Goal: Communication & Community: Answer question/provide support

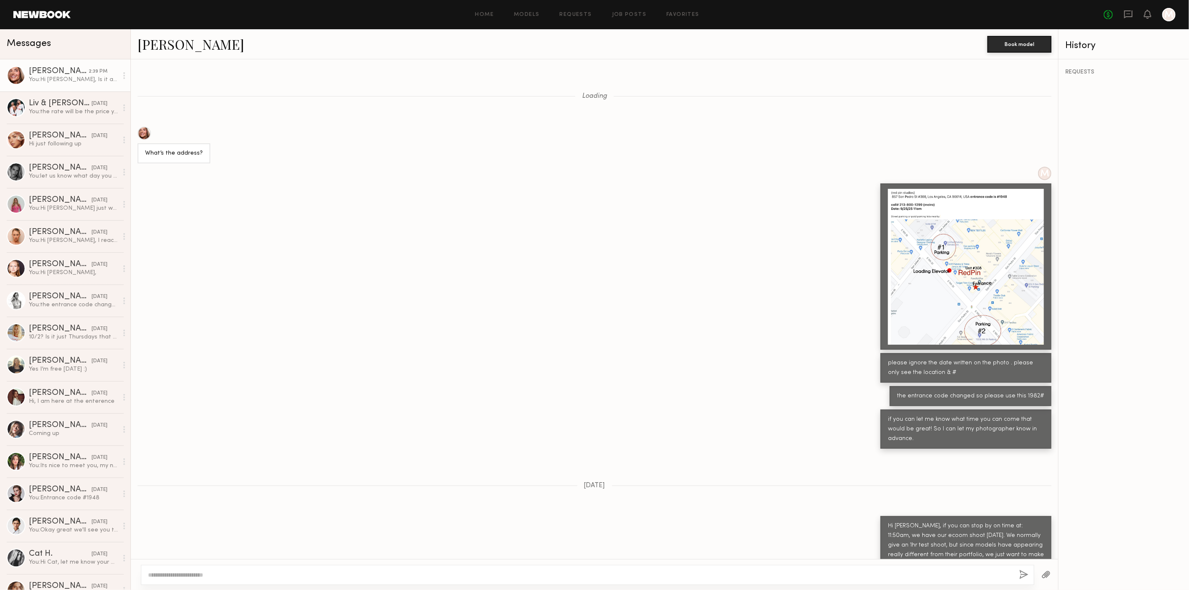
scroll to position [396, 0]
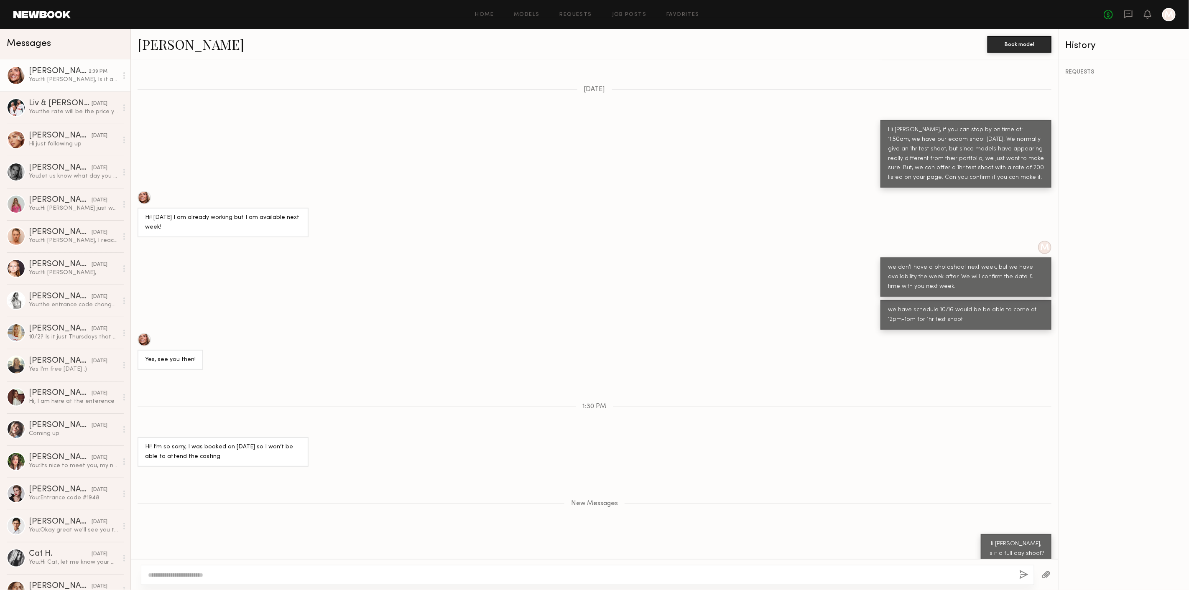
drag, startPoint x: 1125, startPoint y: 16, endPoint x: 1113, endPoint y: 18, distance: 11.8
click at [1125, 16] on icon at bounding box center [1128, 14] width 8 height 8
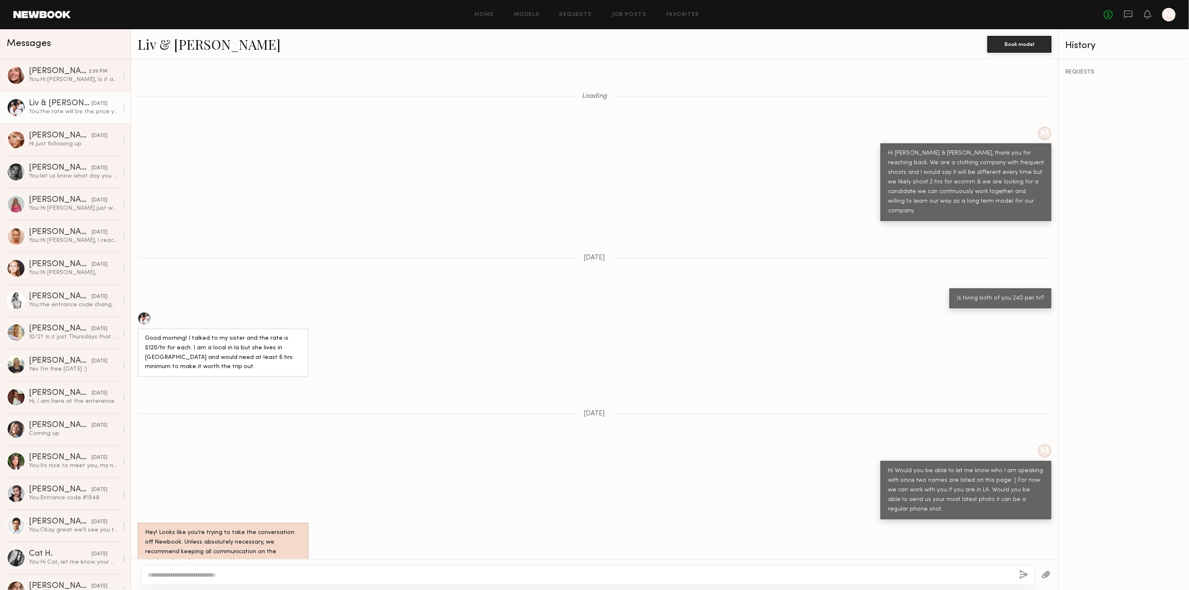
scroll to position [624, 0]
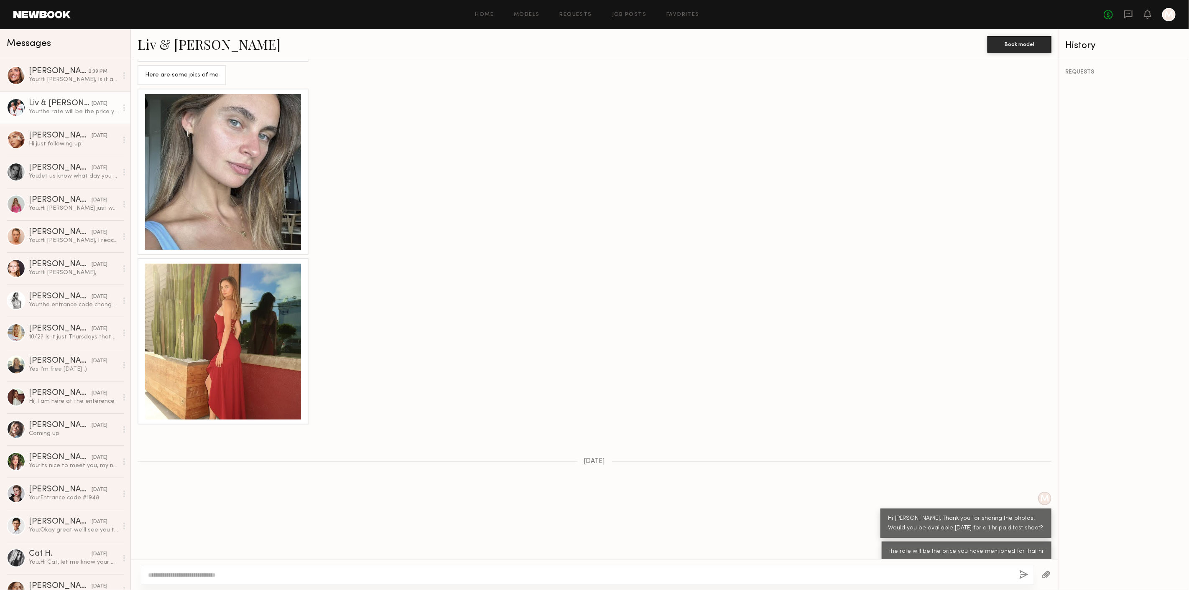
click at [396, 574] on textarea at bounding box center [580, 575] width 864 height 8
drag, startPoint x: 74, startPoint y: 85, endPoint x: 118, endPoint y: 112, distance: 51.5
click at [74, 85] on link "Serena M. 2:39 PM You: Hi Serena, Is it a full day shoot?" at bounding box center [65, 75] width 130 height 32
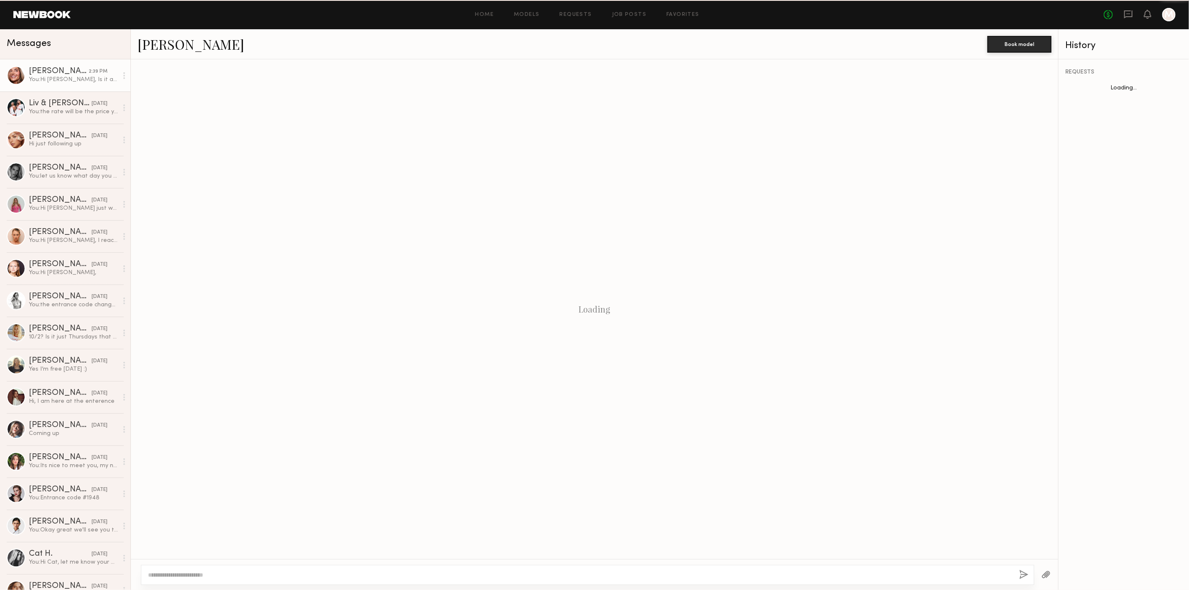
scroll to position [122, 0]
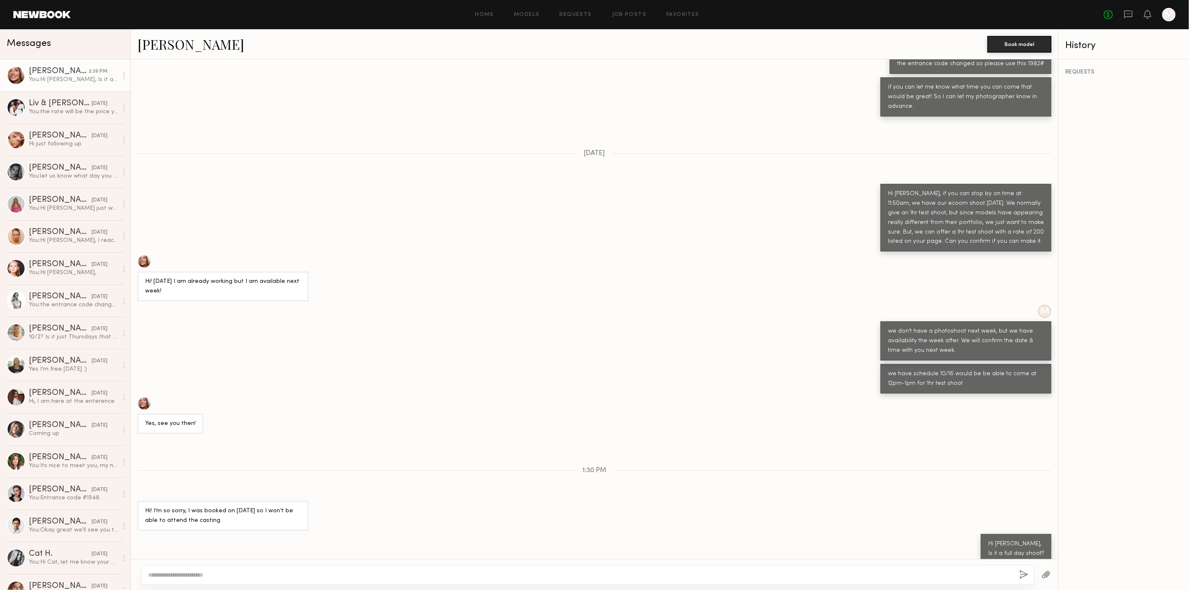
type textarea "*"
type textarea "**********"
click at [1027, 574] on button "button" at bounding box center [1024, 575] width 9 height 10
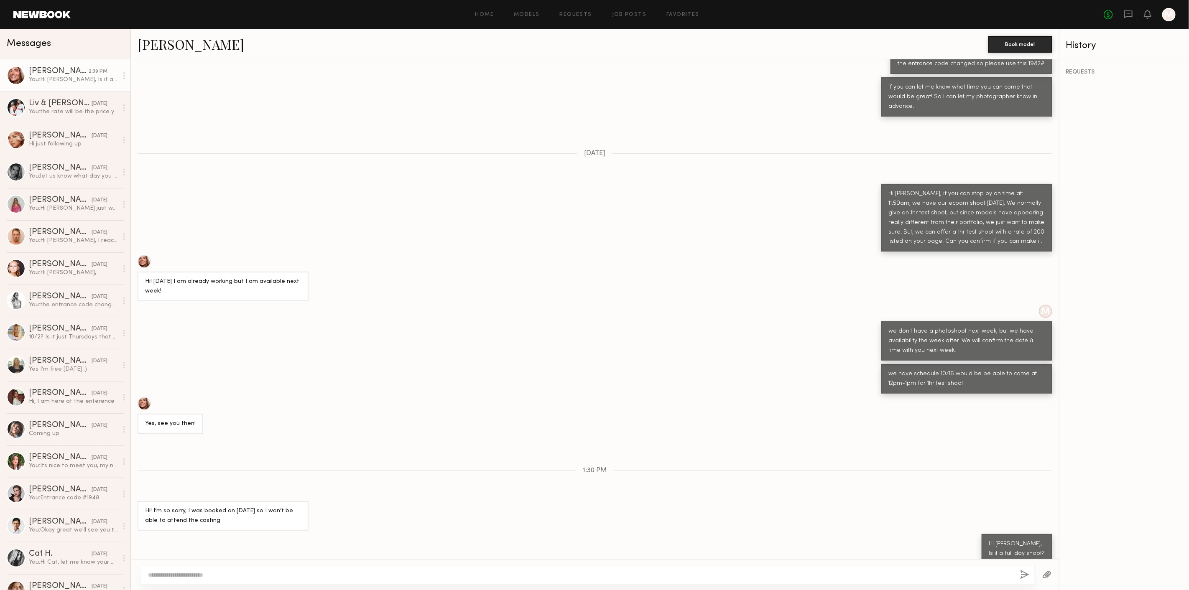
scroll to position [236, 0]
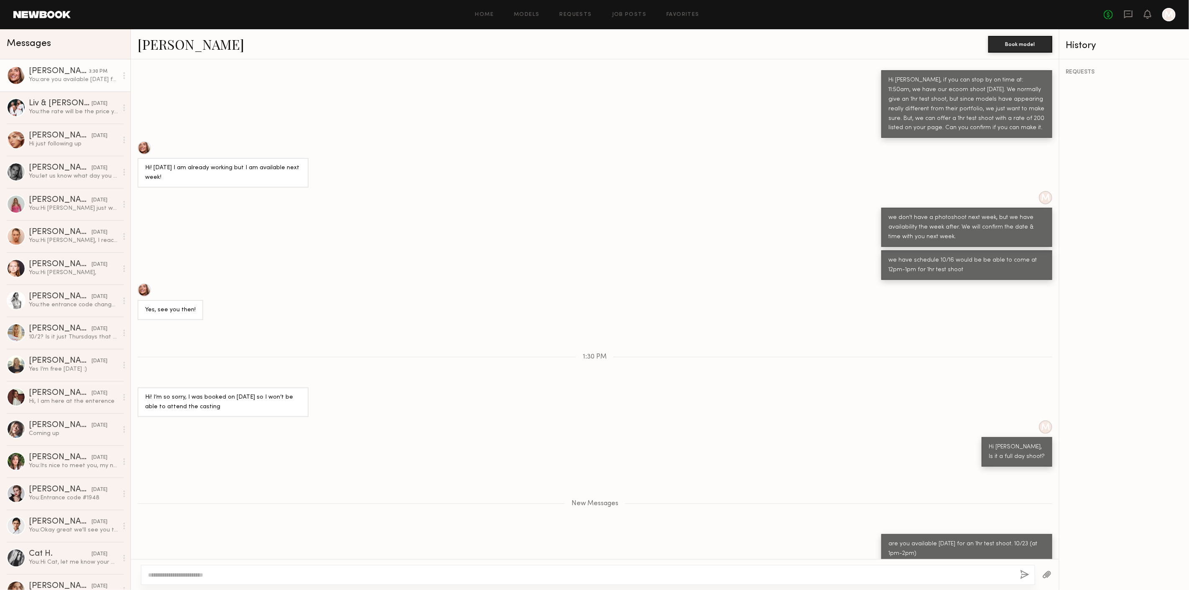
click at [450, 575] on textarea at bounding box center [580, 575] width 865 height 8
drag, startPoint x: 1022, startPoint y: 532, endPoint x: 1036, endPoint y: 532, distance: 14.2
click at [1036, 540] on div "are you available next thursday for an 1hr test shoot. 10/23 (at 1pm-2pm)" at bounding box center [967, 549] width 156 height 19
copy div "10/23"
click at [420, 577] on textarea "**********" at bounding box center [580, 575] width 865 height 8
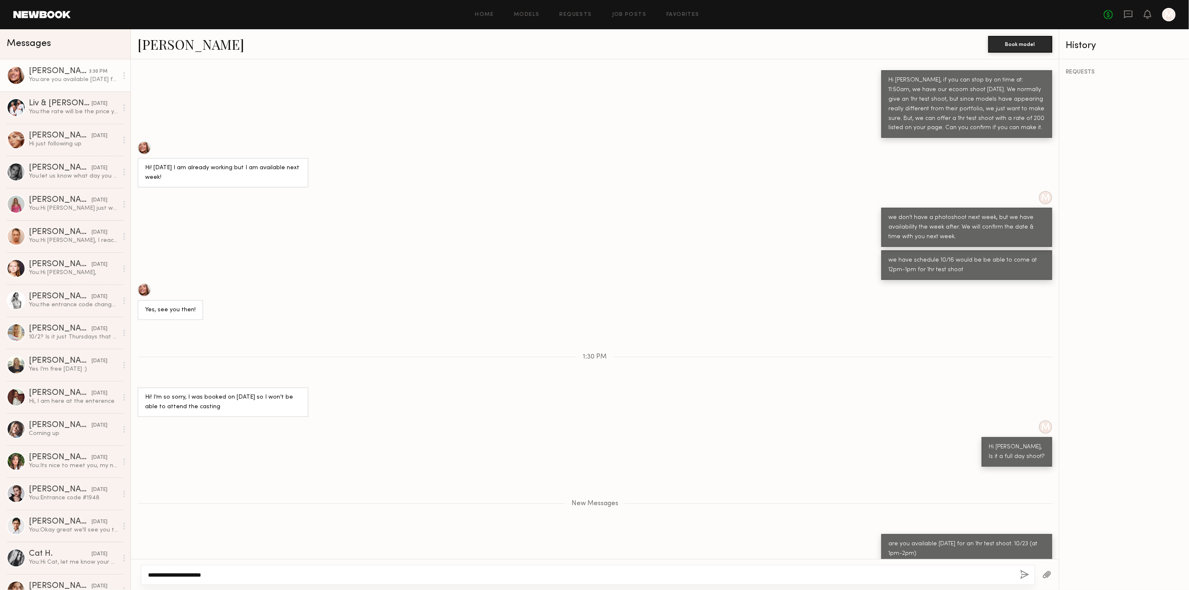
paste textarea "*******"
click at [254, 576] on textarea "**********" at bounding box center [580, 575] width 865 height 8
drag, startPoint x: 226, startPoint y: 576, endPoint x: 280, endPoint y: 577, distance: 54.4
click at [227, 576] on textarea "**********" at bounding box center [580, 575] width 865 height 8
type textarea "**********"
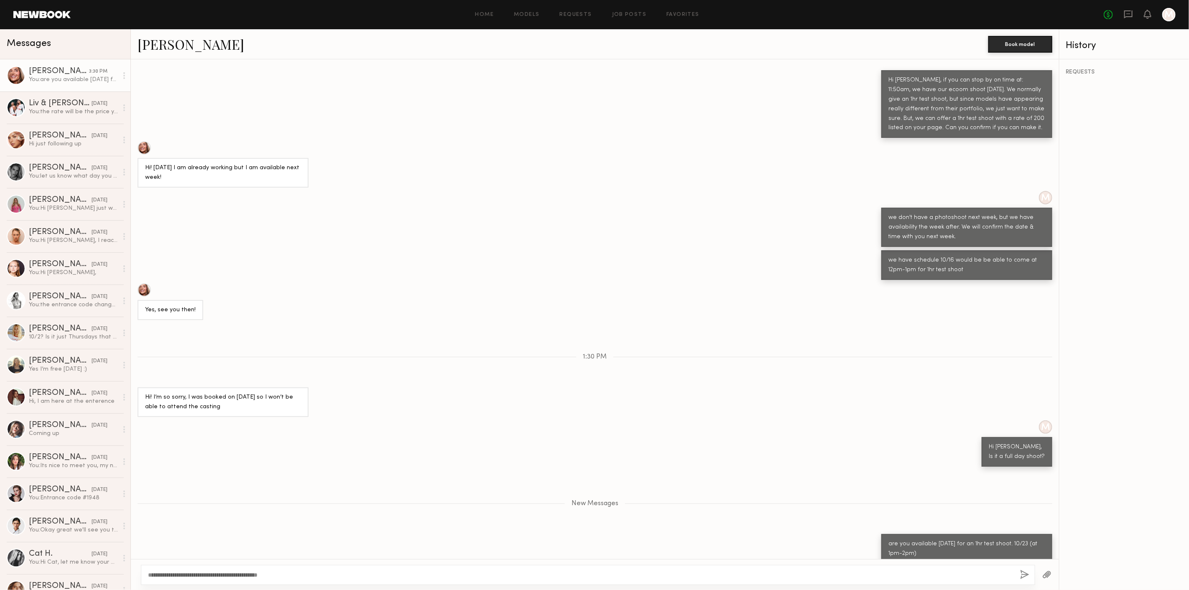
click at [1023, 574] on button "button" at bounding box center [1024, 575] width 9 height 10
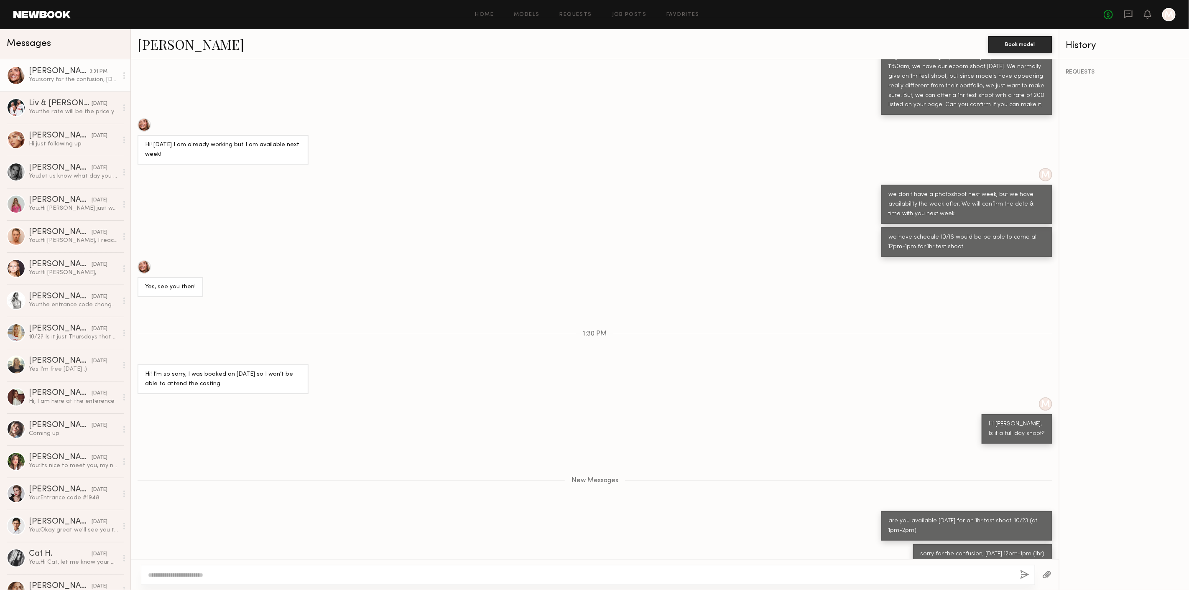
click at [1128, 8] on div "No fees up to $5,000 M" at bounding box center [1140, 14] width 72 height 13
click at [1129, 12] on icon at bounding box center [1128, 14] width 9 height 9
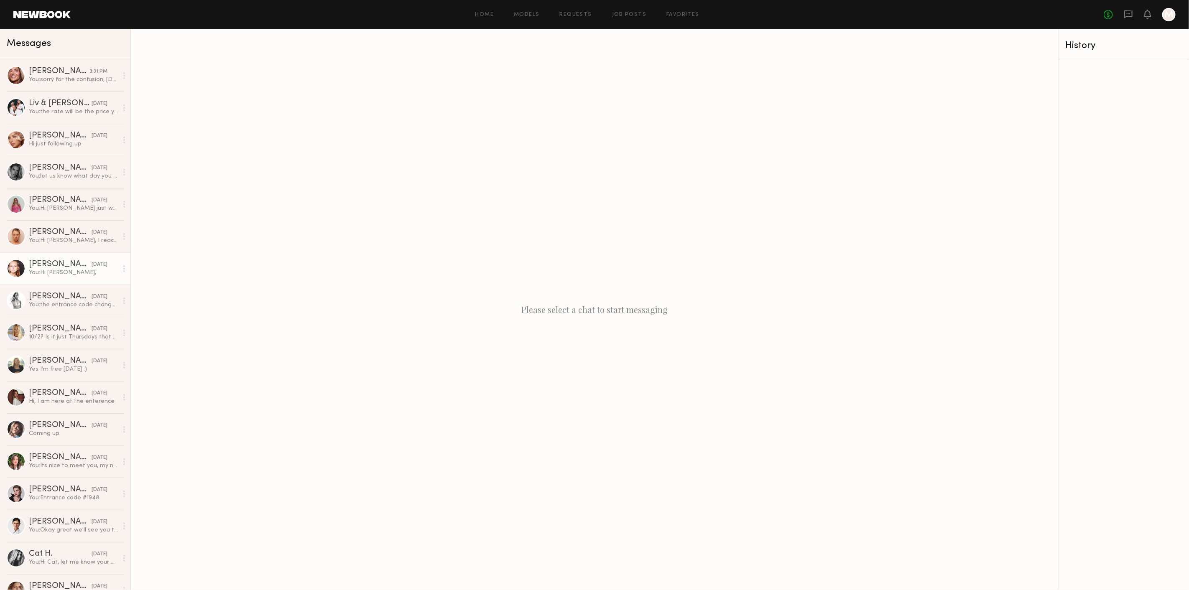
click at [40, 280] on link "Savanna G. 09/29/2025 You: Hi Savanna," at bounding box center [65, 268] width 130 height 32
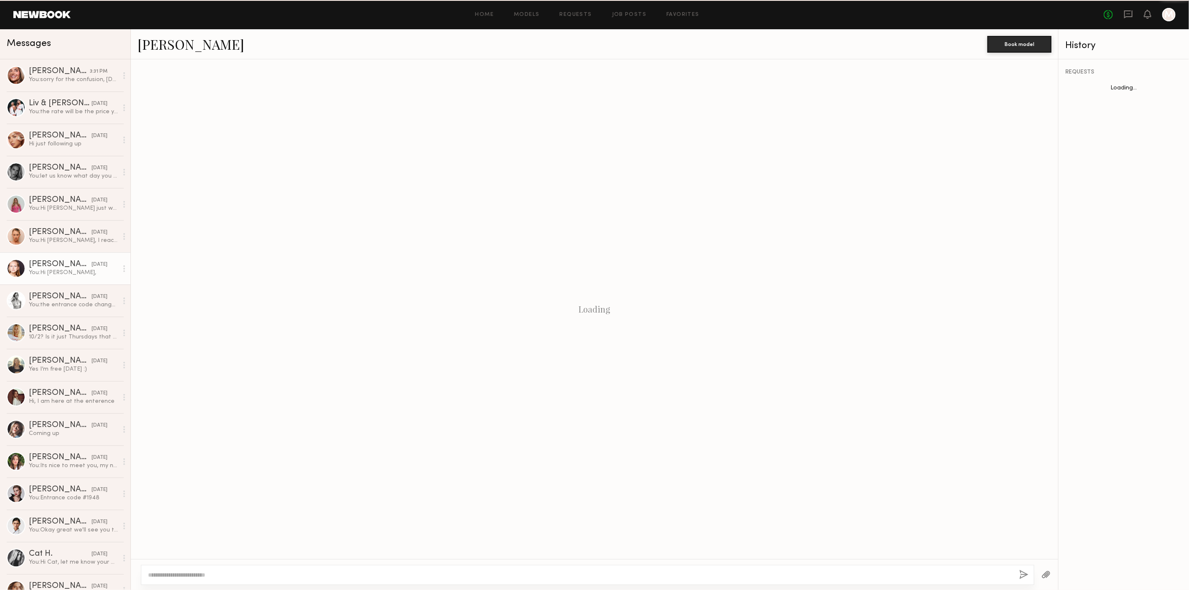
scroll to position [240, 0]
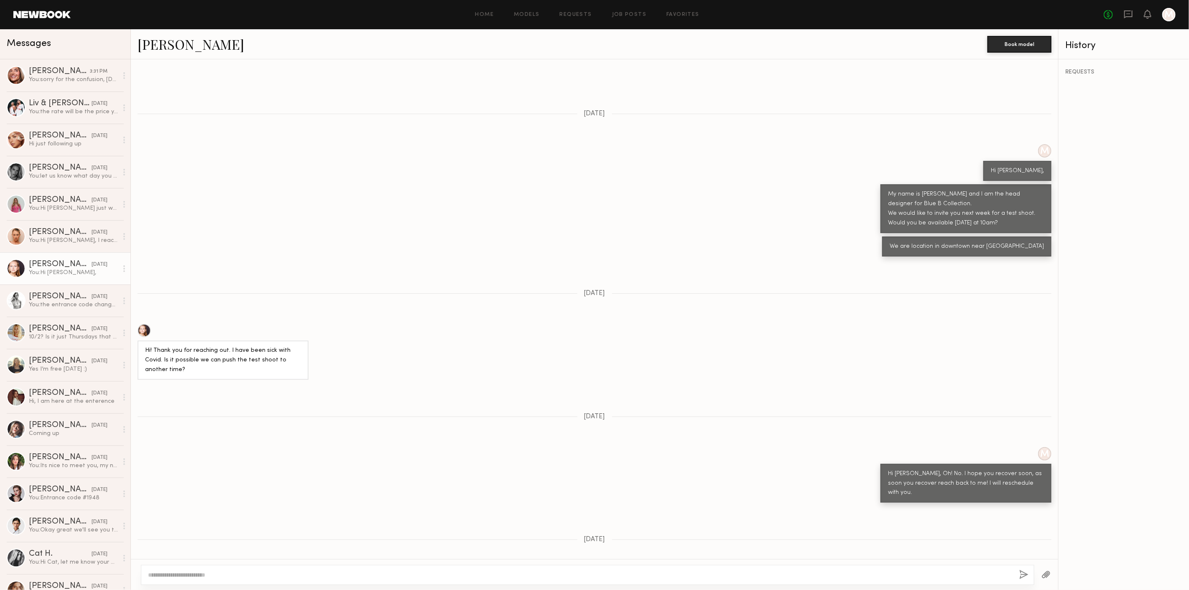
click at [285, 579] on textarea at bounding box center [580, 575] width 864 height 8
type textarea "**********"
click at [1024, 572] on button "button" at bounding box center [1024, 575] width 9 height 10
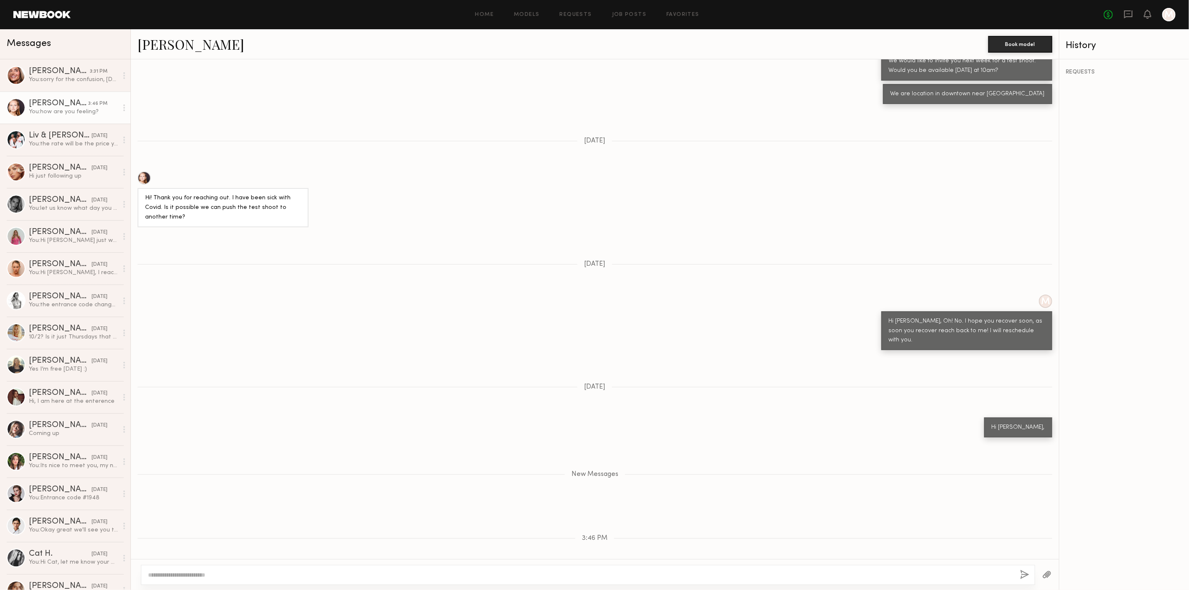
click at [329, 574] on textarea at bounding box center [580, 575] width 865 height 8
type textarea "**********"
click at [1022, 567] on div "**********" at bounding box center [588, 575] width 894 height 20
click at [1022, 571] on button "button" at bounding box center [1024, 575] width 9 height 10
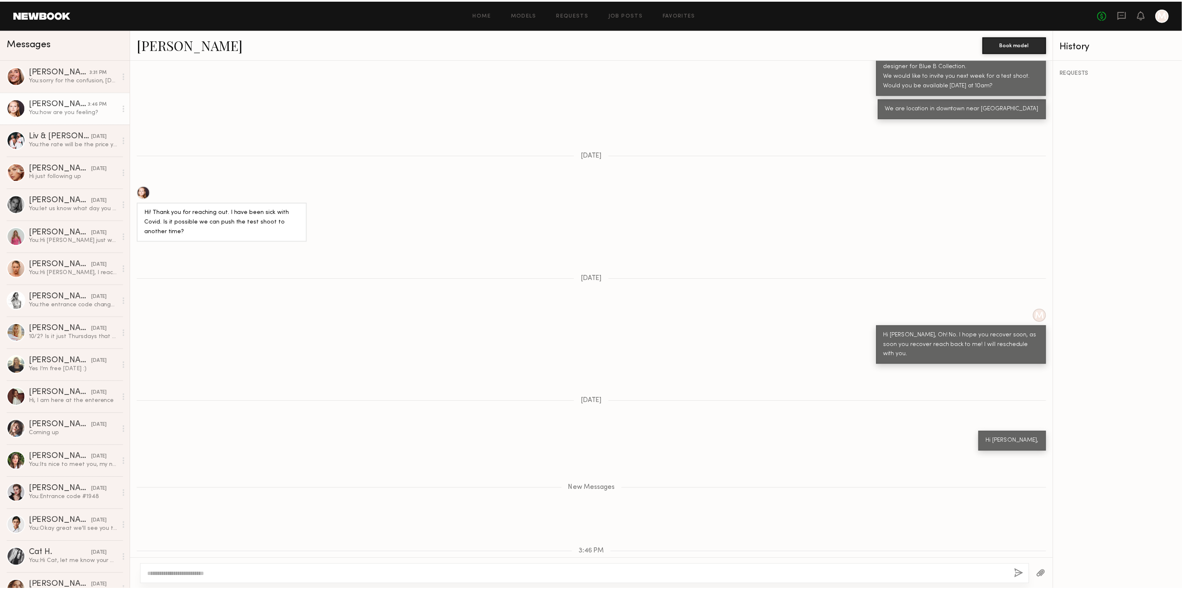
scroll to position [378, 0]
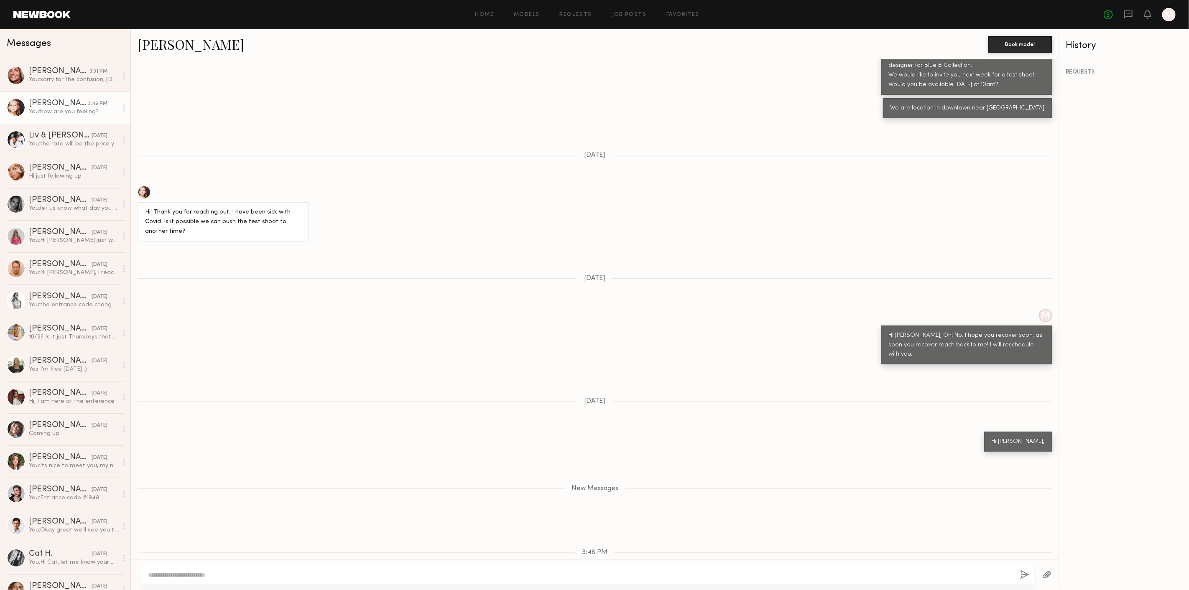
click at [168, 41] on link "[PERSON_NAME]" at bounding box center [191, 44] width 107 height 18
click at [61, 18] on header "Home Models Requests Job Posts Favorites Sign Out No fees up to $5,000 M" at bounding box center [594, 14] width 1189 height 29
click at [25, 12] on link at bounding box center [41, 15] width 57 height 8
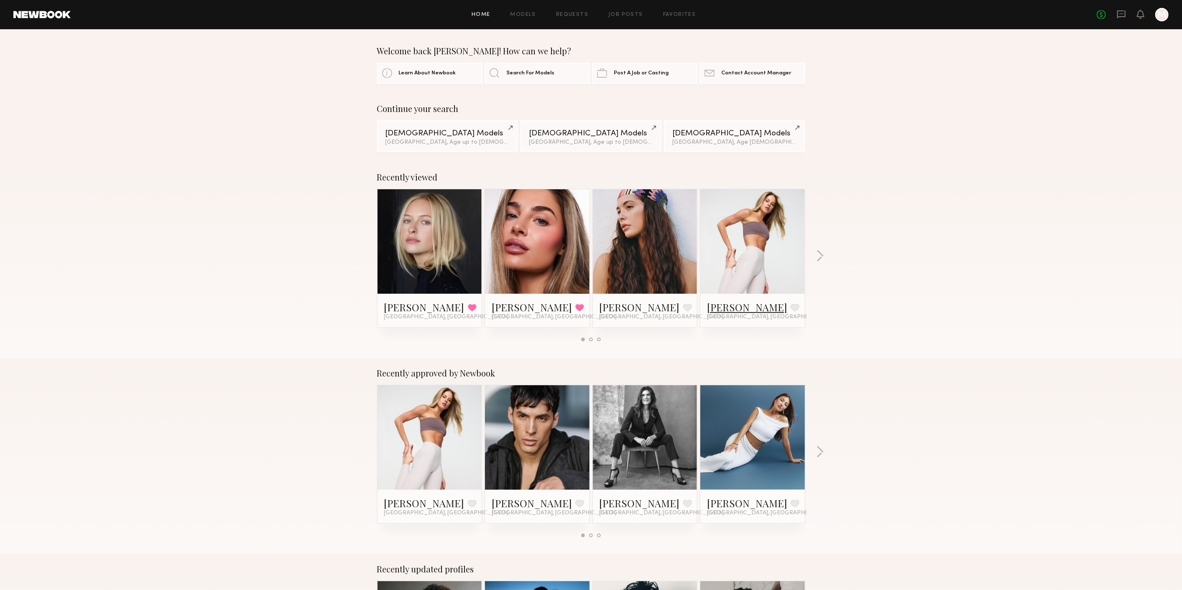
click at [725, 305] on link "Victoria R." at bounding box center [747, 307] width 80 height 13
click at [944, 270] on div "Recently viewed Savanna G. Favorited Los Angeles, CA Serena M. Favorited Los An…" at bounding box center [591, 260] width 1182 height 196
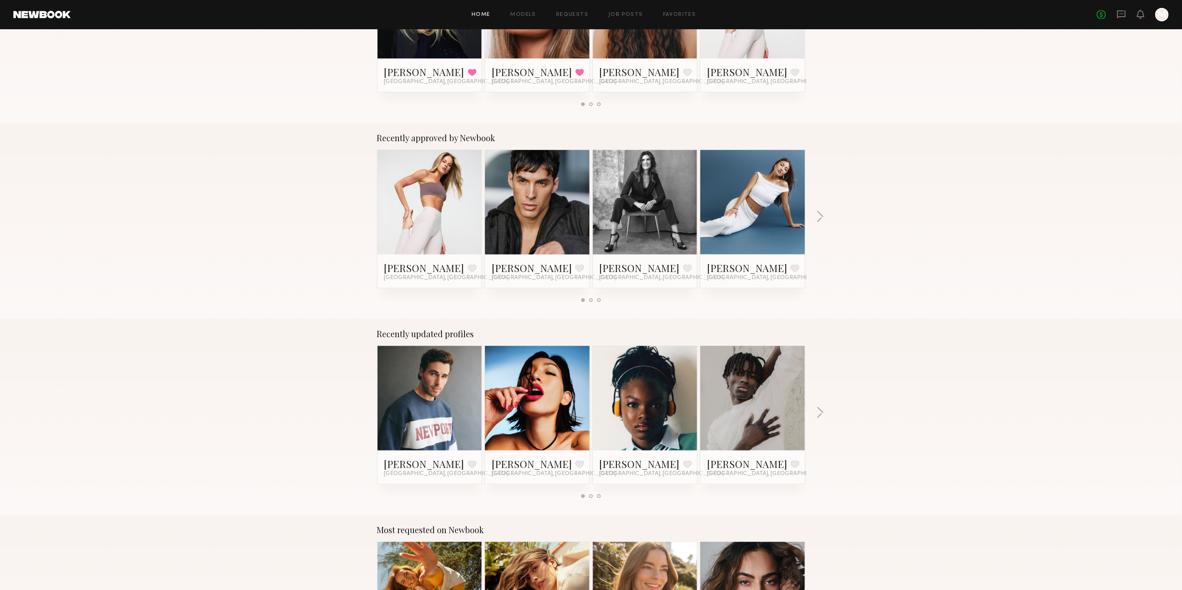
scroll to position [325, 0]
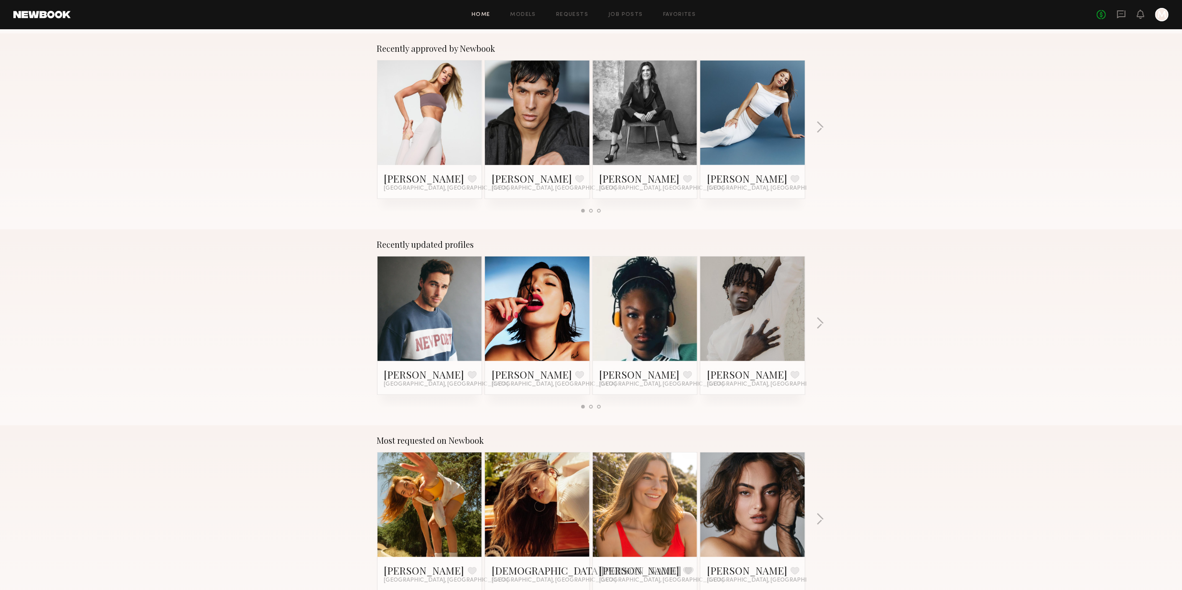
click at [825, 325] on div "Recently updated profiles Jake H. Favorite San Diego, CA Piyawan C. Favorite Lo…" at bounding box center [591, 328] width 1182 height 196
click at [819, 321] on button "button" at bounding box center [820, 324] width 8 height 14
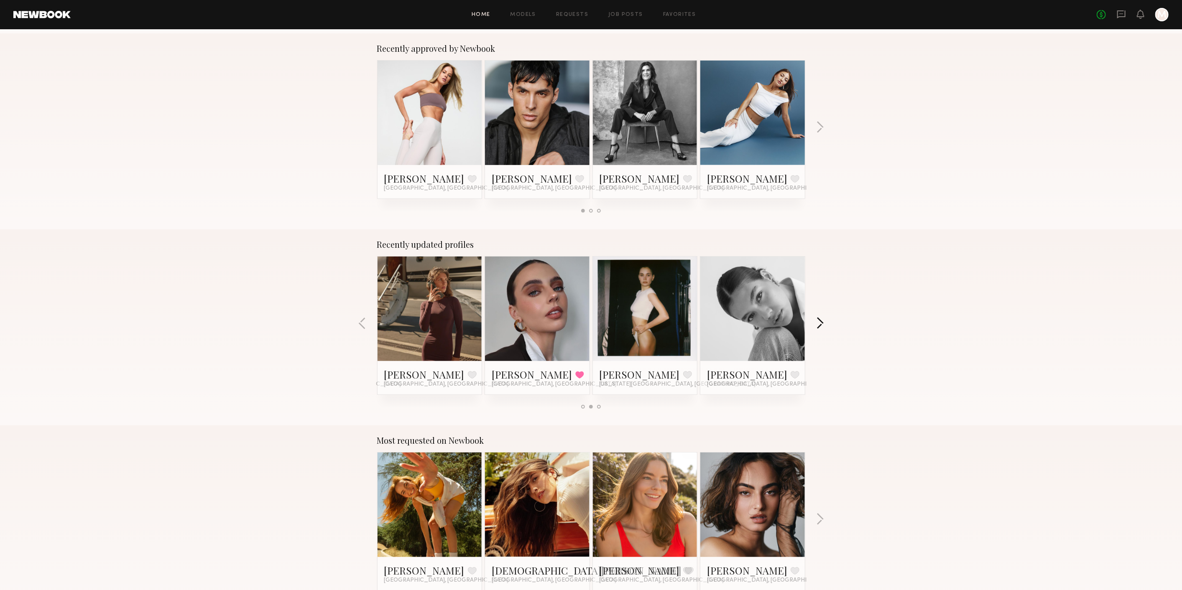
click at [819, 321] on button "button" at bounding box center [820, 324] width 8 height 14
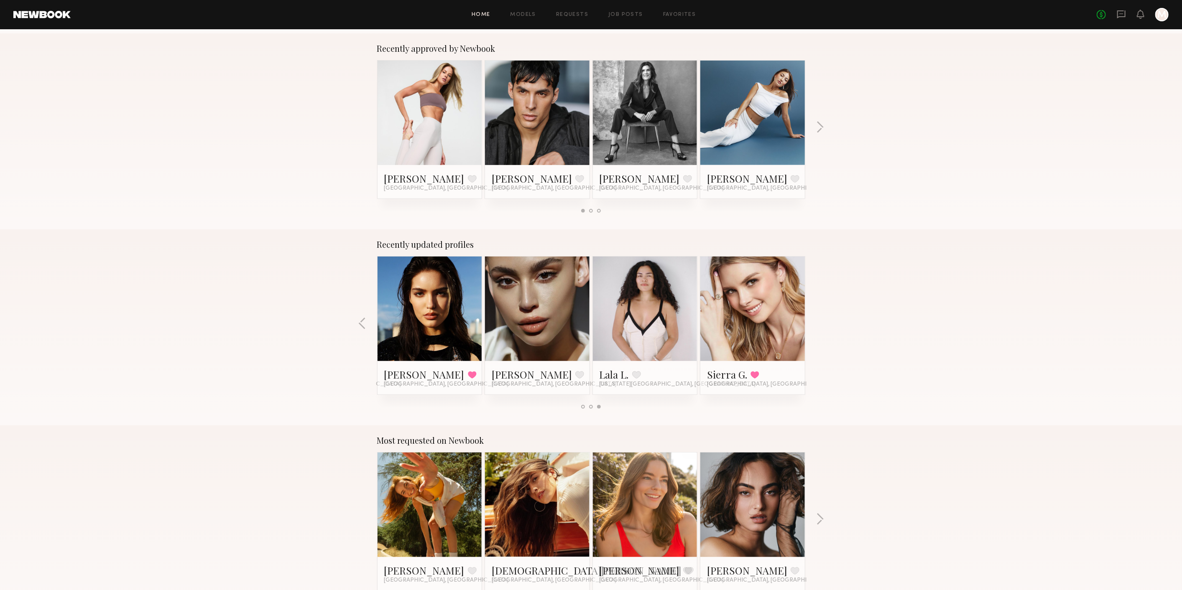
click at [819, 321] on div "Recently updated profiles Jake H. Favorite San Diego, CA Piyawan C. Favorite Lo…" at bounding box center [591, 328] width 1182 height 196
click at [820, 120] on div "Recently approved by Newbook Victoria R. Favorite Los Angeles, CA Adnane V. Fav…" at bounding box center [591, 131] width 1182 height 196
click at [820, 121] on button "button" at bounding box center [820, 128] width 8 height 14
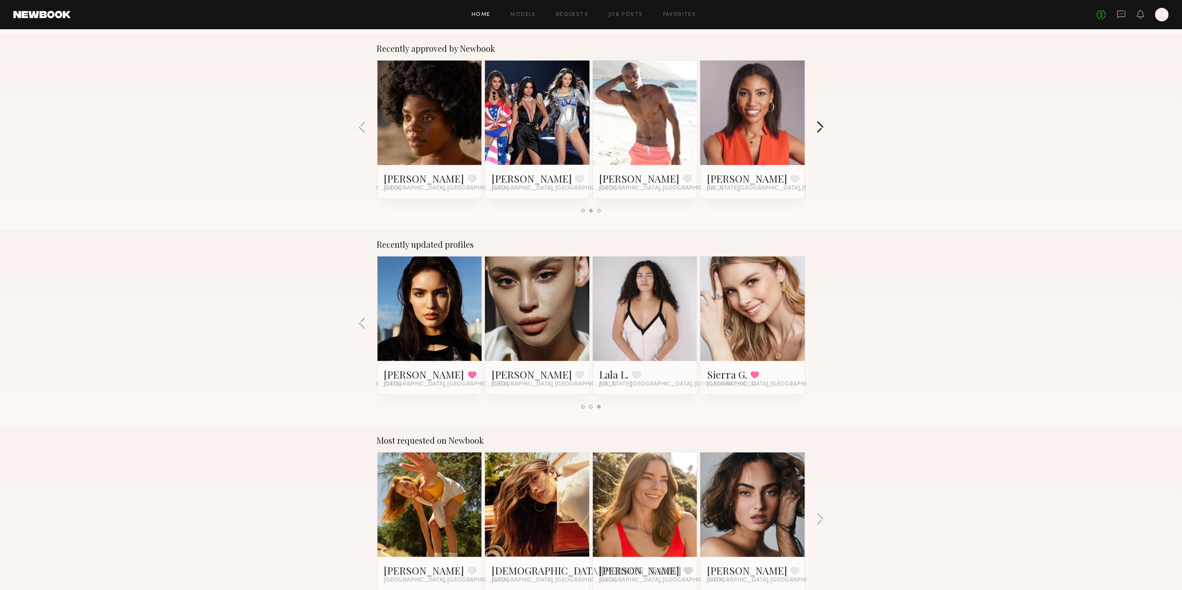
click at [820, 121] on button "button" at bounding box center [820, 128] width 8 height 14
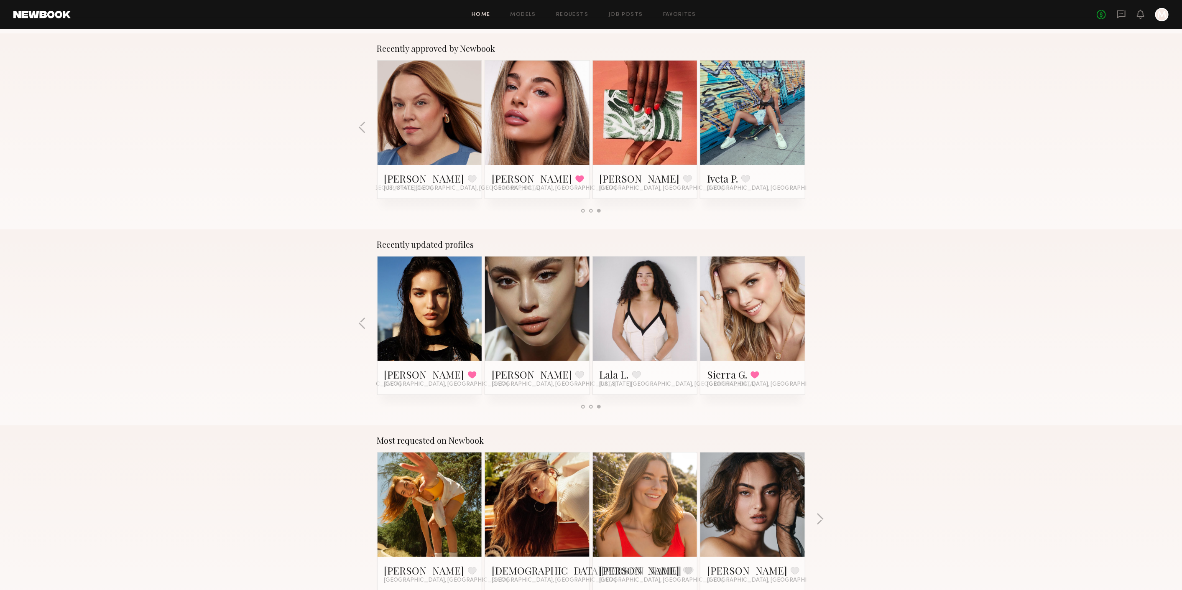
click at [820, 121] on div "Recently approved by Newbook Victoria R. Favorite Los Angeles, CA Adnane V. Fav…" at bounding box center [591, 131] width 1182 height 196
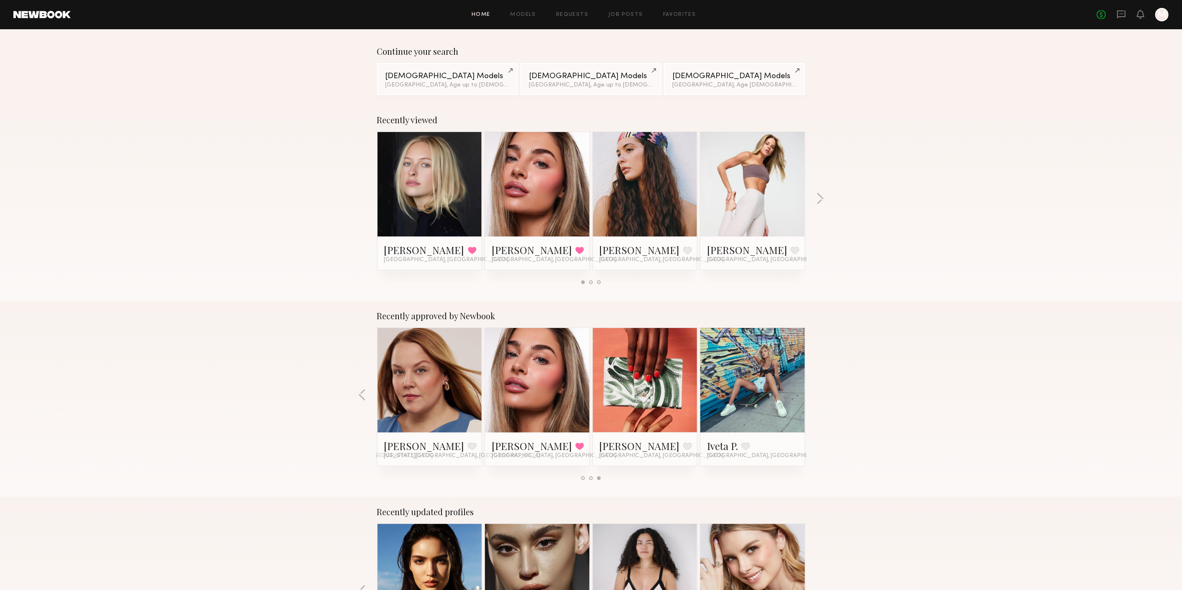
scroll to position [0, 0]
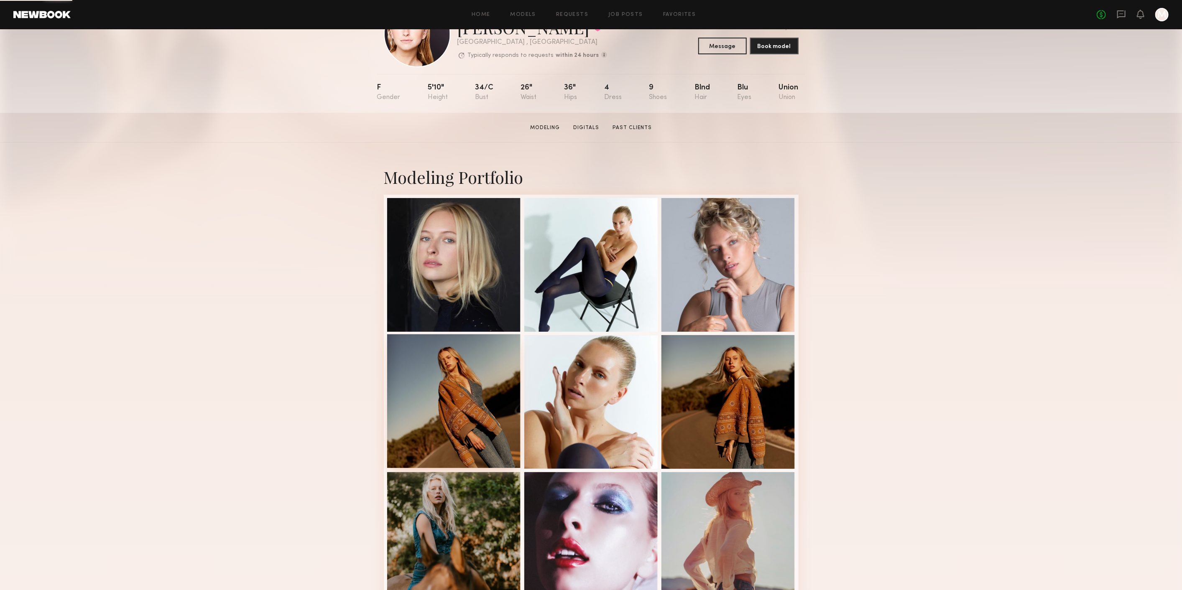
scroll to position [93, 0]
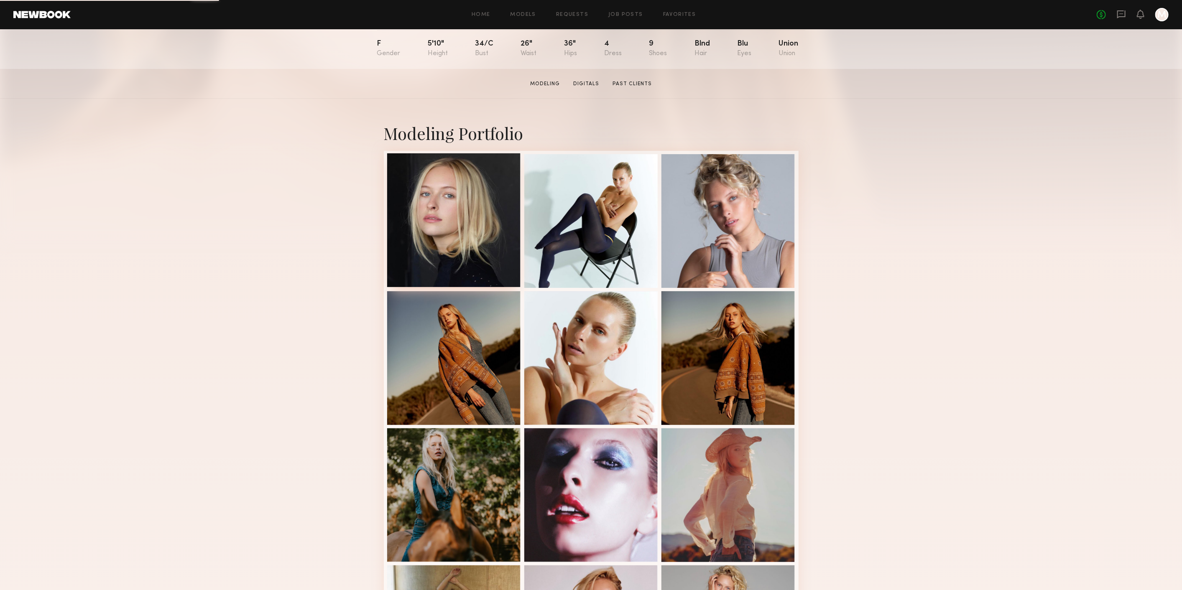
click at [420, 223] on div at bounding box center [454, 220] width 134 height 134
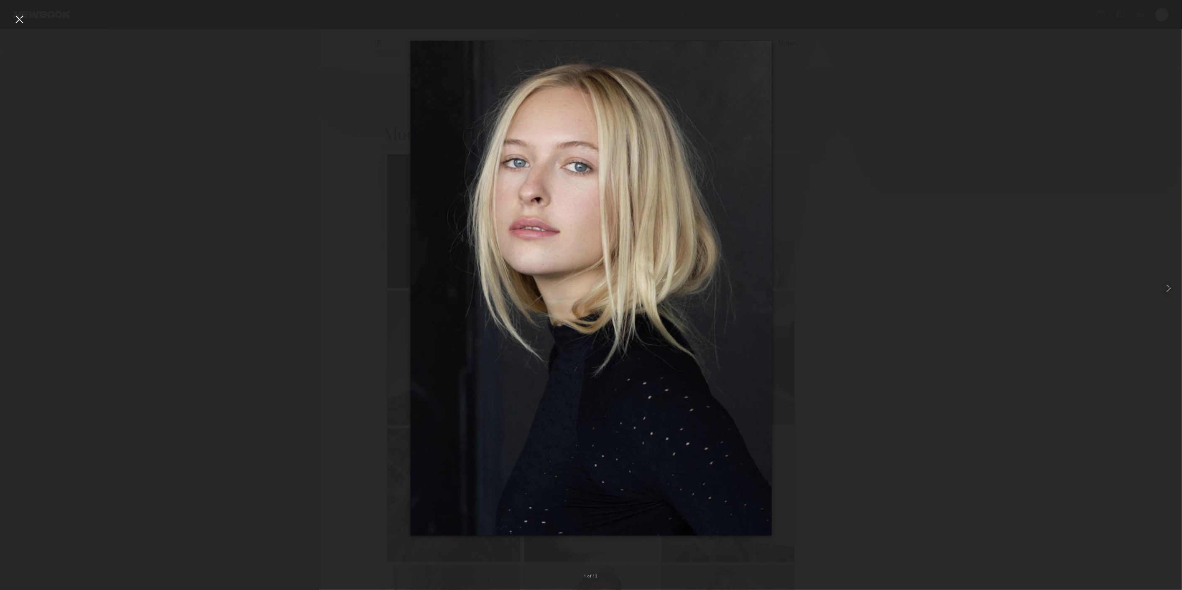
click at [987, 106] on div at bounding box center [591, 288] width 1182 height 550
click at [29, 19] on div at bounding box center [591, 288] width 1182 height 550
click at [23, 19] on div at bounding box center [19, 19] width 13 height 13
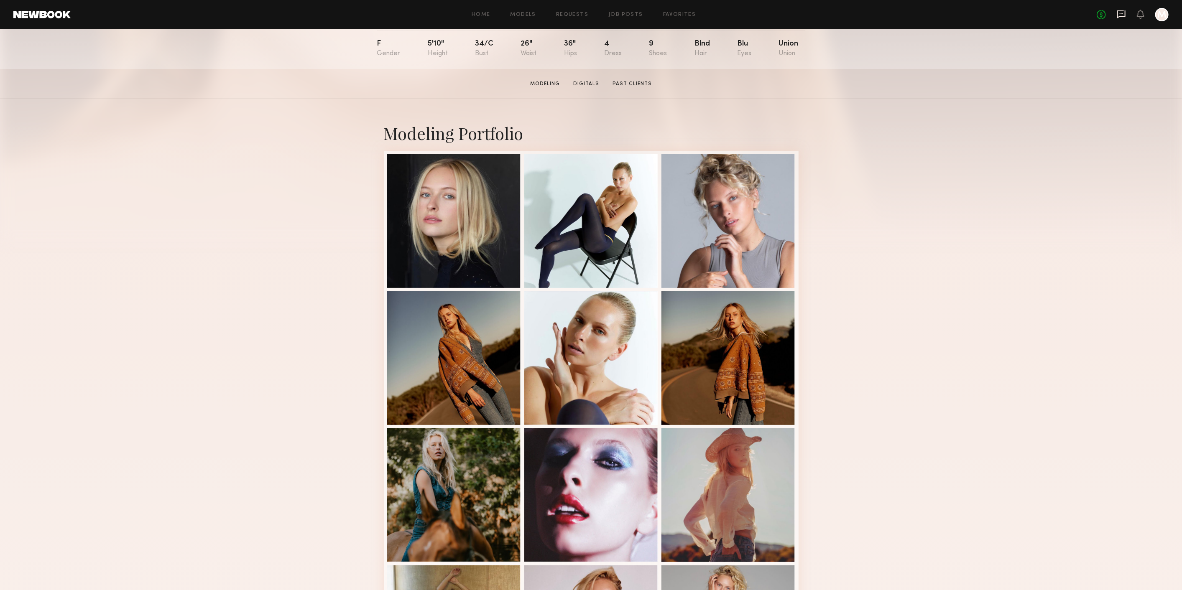
click at [1119, 15] on icon at bounding box center [1121, 14] width 9 height 9
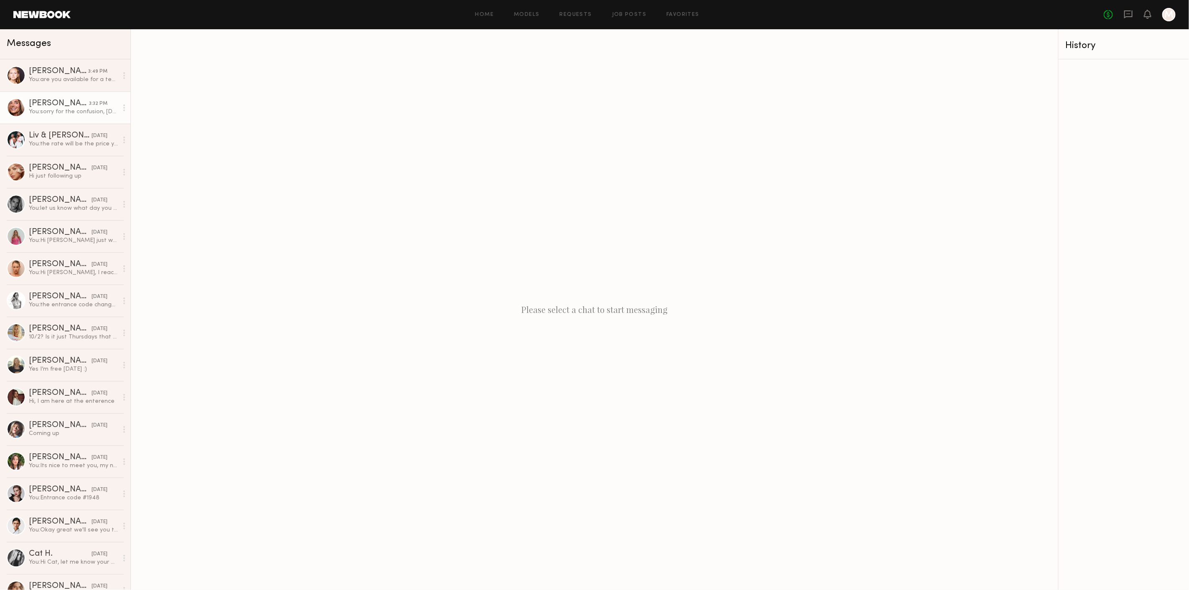
drag, startPoint x: 95, startPoint y: 73, endPoint x: 110, endPoint y: 92, distance: 23.8
click at [94, 73] on div "3:49 PM" at bounding box center [97, 72] width 19 height 8
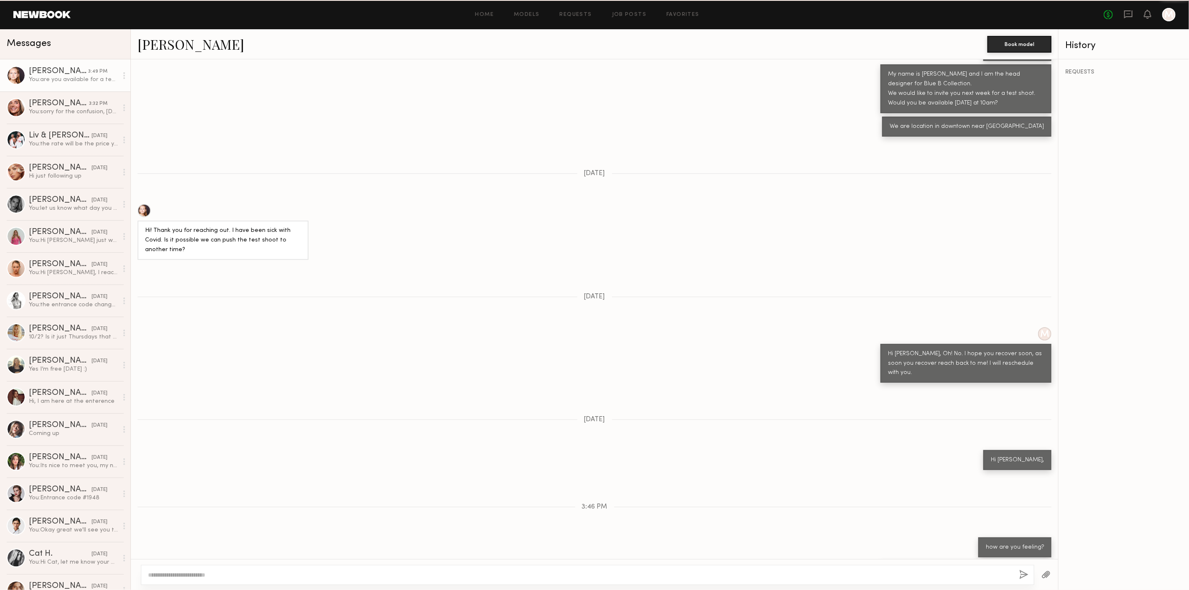
scroll to position [360, 0]
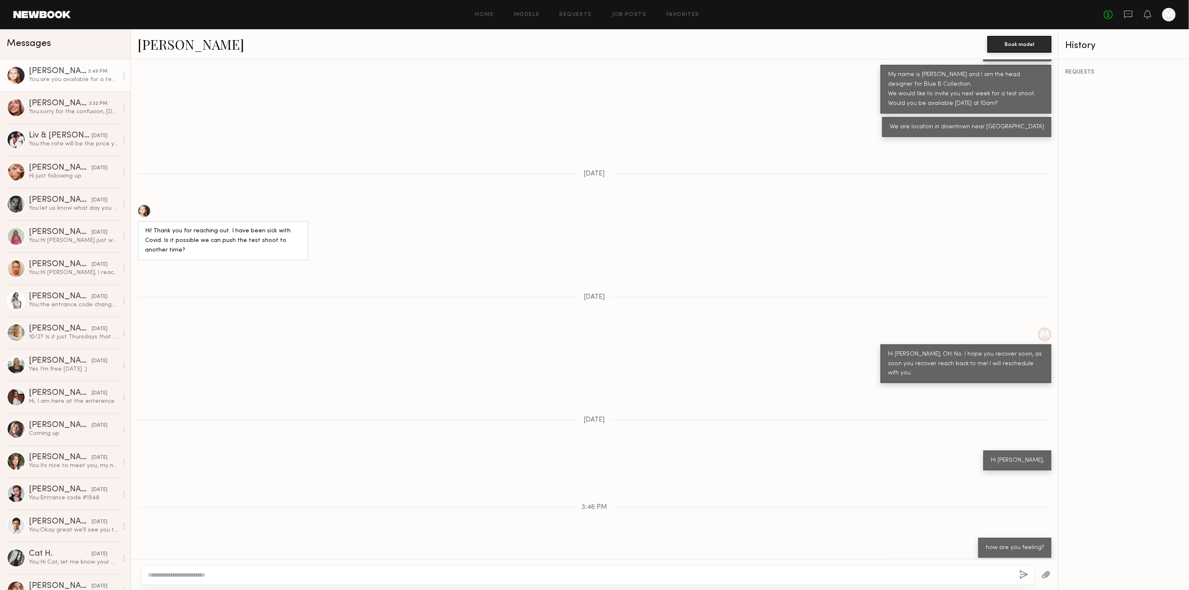
click at [317, 575] on textarea at bounding box center [580, 575] width 864 height 8
type textarea "*"
type textarea "**********"
click at [1032, 574] on div "**********" at bounding box center [588, 575] width 894 height 20
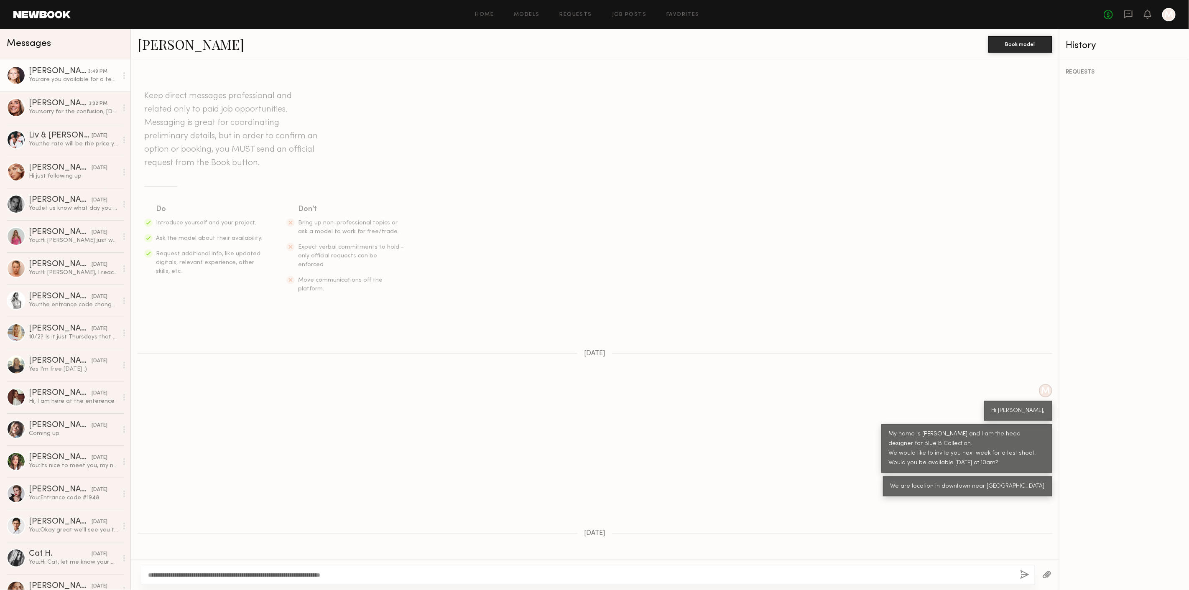
scroll to position [360, 0]
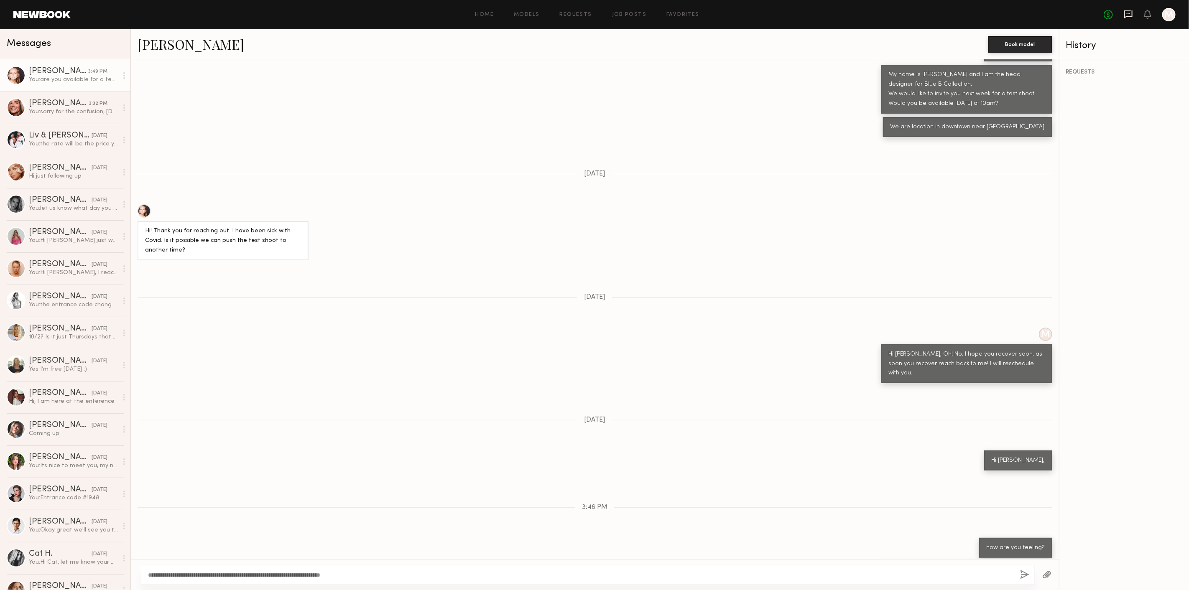
click at [1126, 11] on icon at bounding box center [1128, 14] width 9 height 9
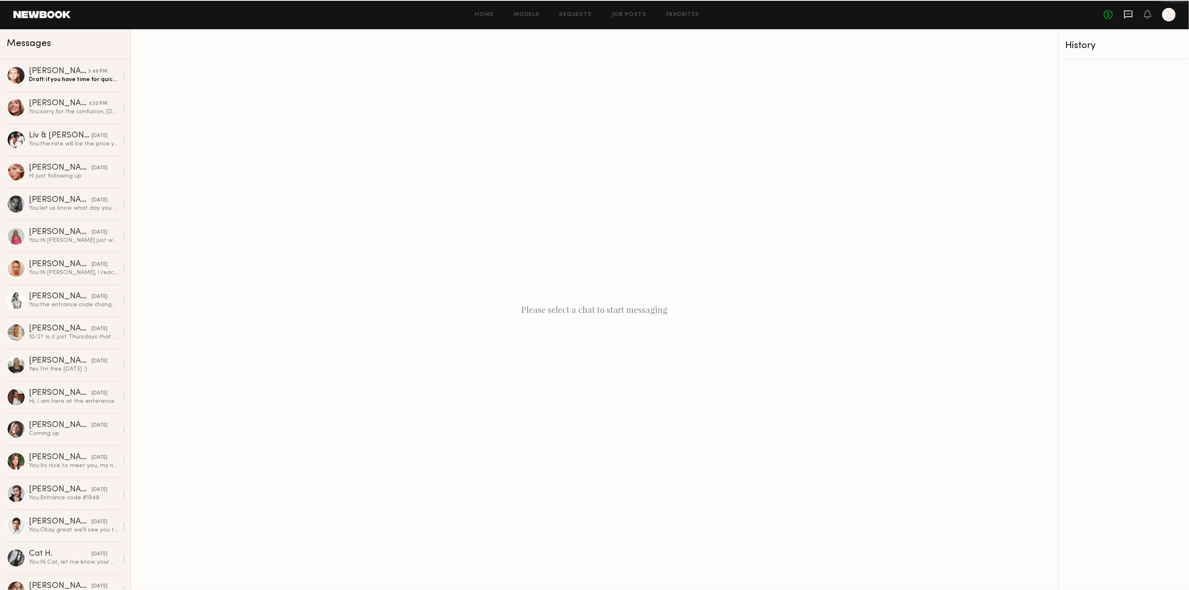
click at [1126, 11] on icon at bounding box center [1128, 14] width 9 height 9
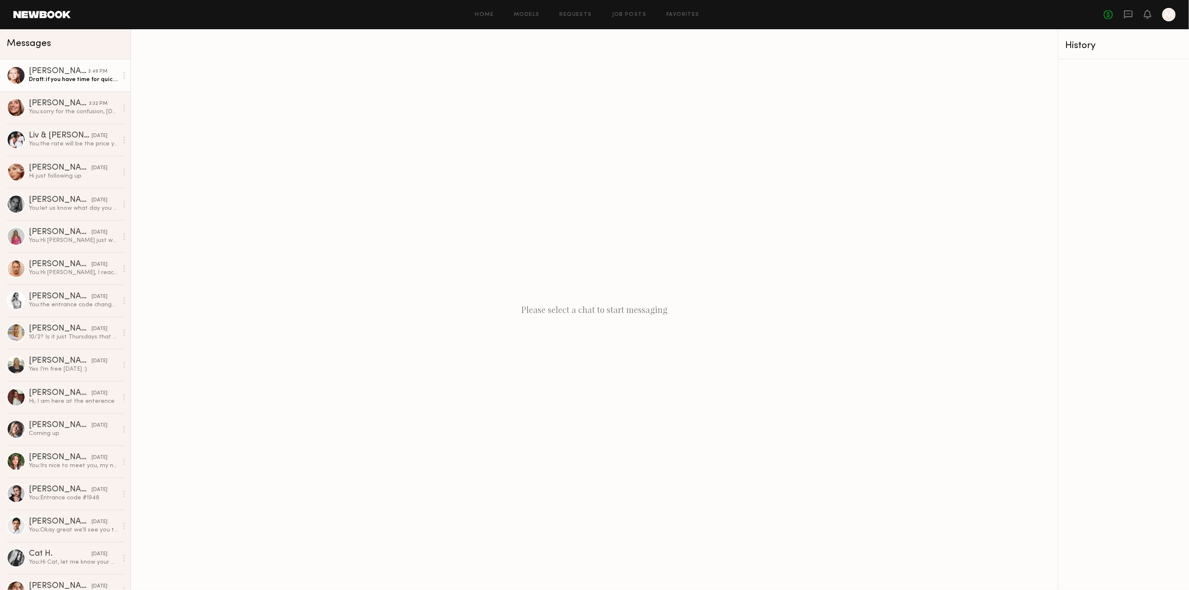
click at [59, 80] on div "Draft: if you have time for quick stop by for 5-10 minutes this Thursdays would…" at bounding box center [73, 80] width 89 height 8
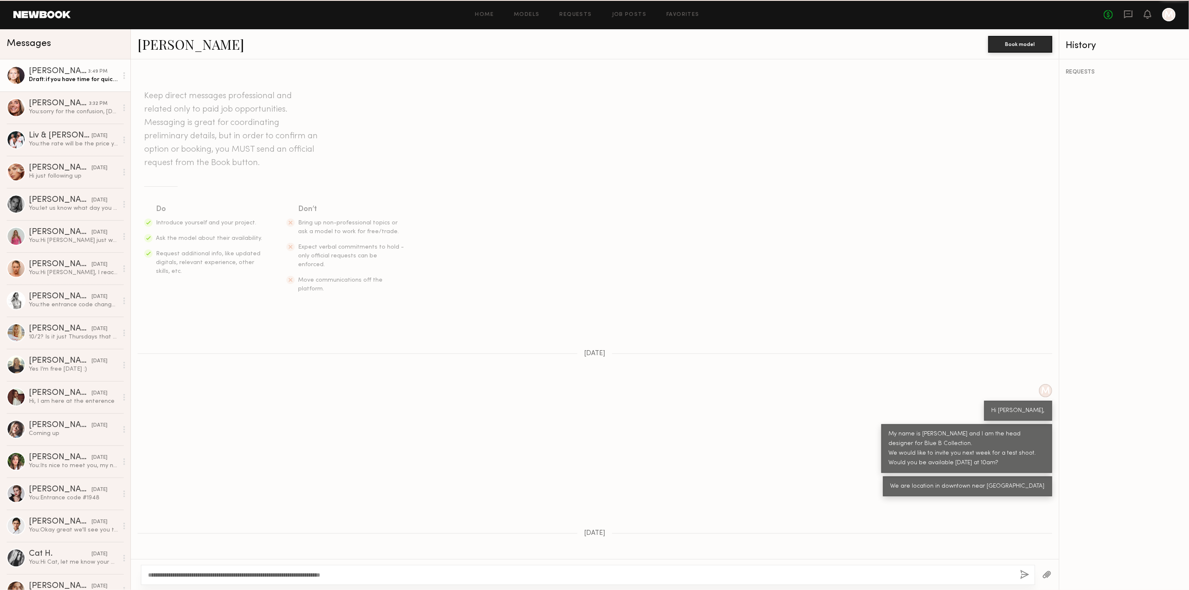
scroll to position [360, 0]
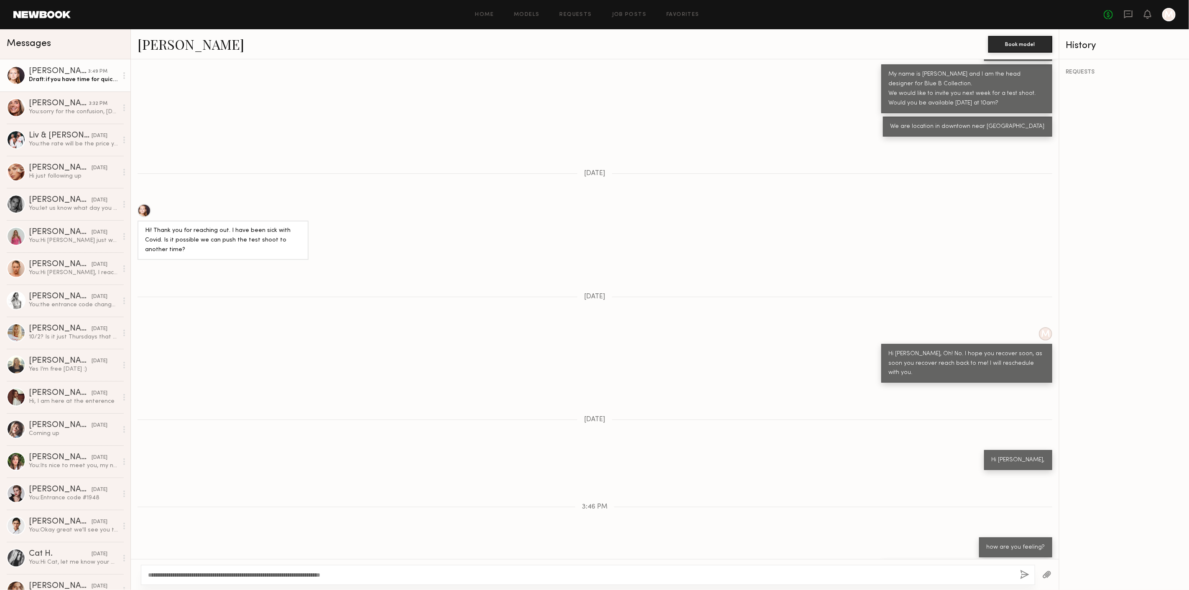
click at [417, 579] on textarea "**********" at bounding box center [580, 575] width 865 height 8
click at [1024, 576] on button "button" at bounding box center [1024, 575] width 9 height 10
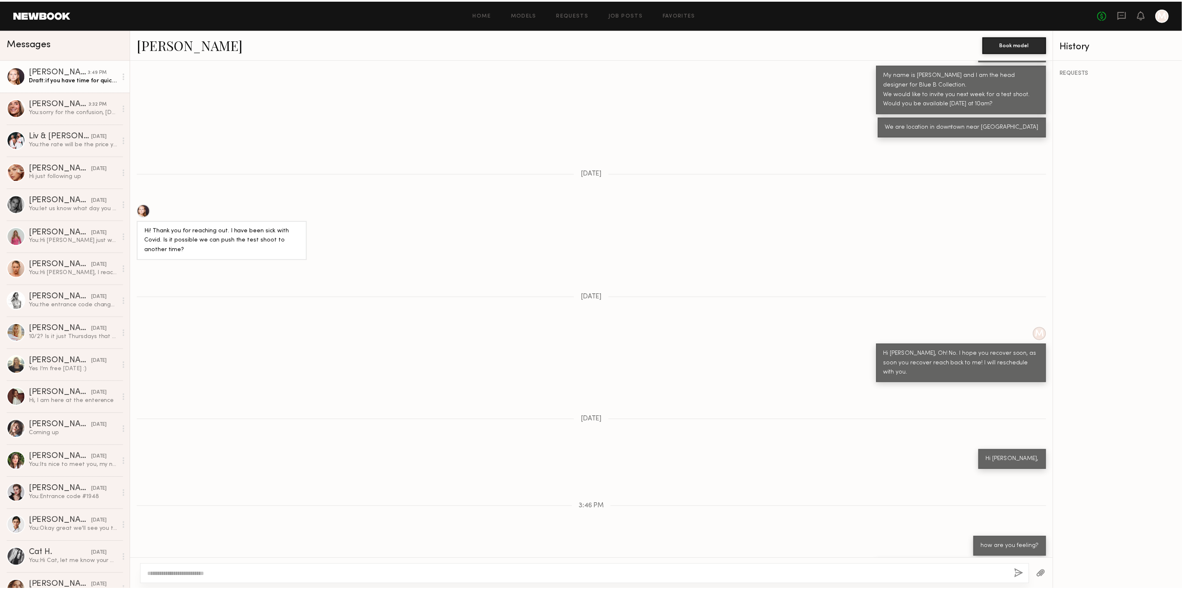
scroll to position [457, 0]
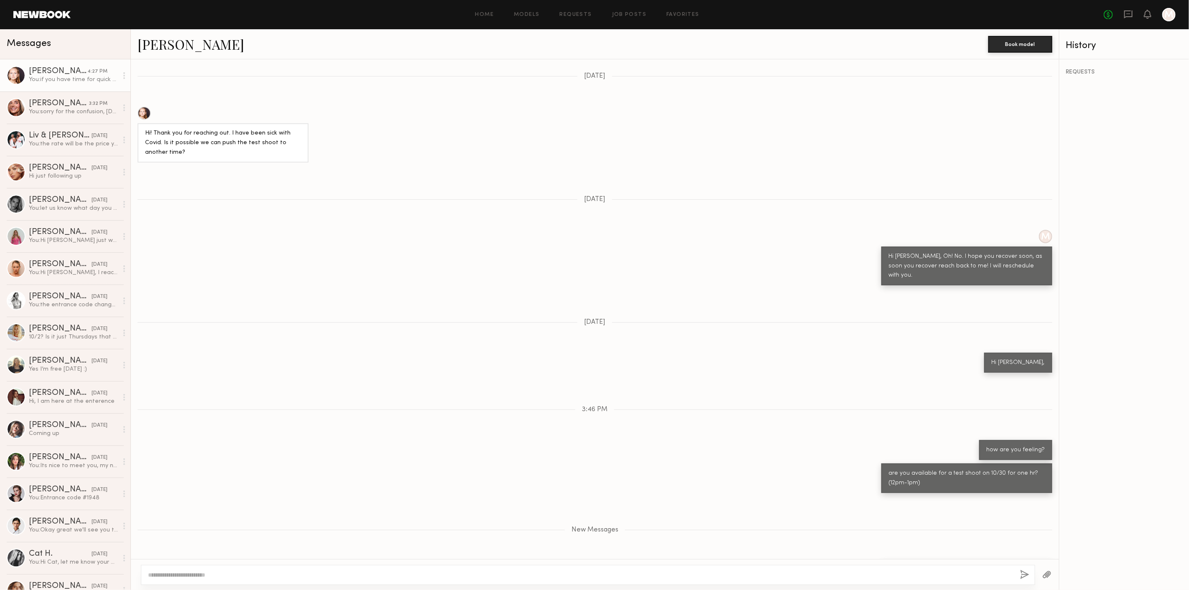
click at [33, 20] on header "Home Models Requests Job Posts Favorites Sign Out No fees up to $5,000 M" at bounding box center [594, 14] width 1189 height 29
click at [39, 13] on link at bounding box center [41, 15] width 57 height 8
